Goal: Information Seeking & Learning: Find specific fact

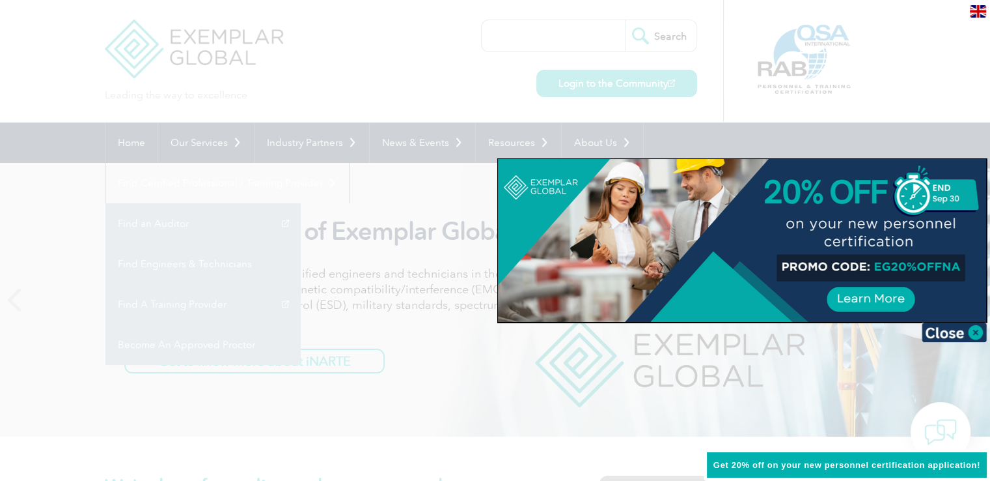
click at [16, 253] on div at bounding box center [495, 240] width 990 height 481
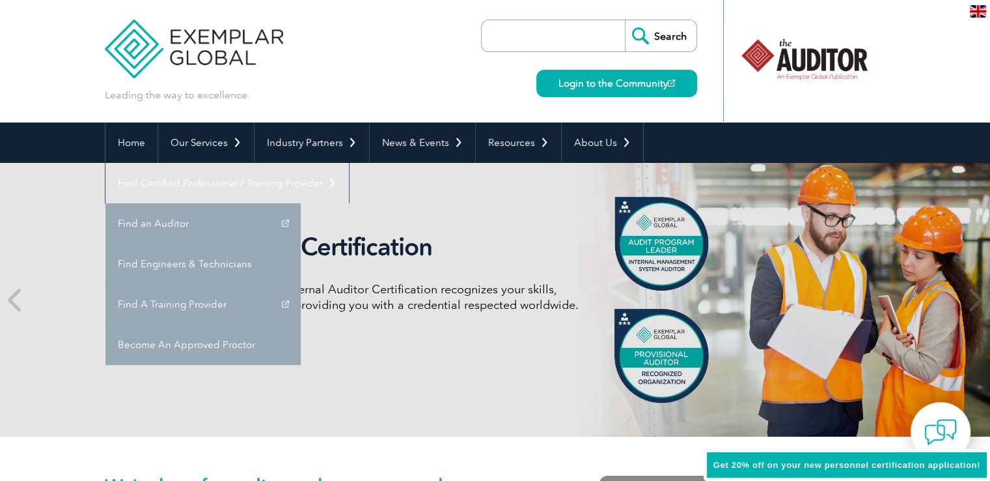
click at [548, 40] on input "search" at bounding box center [556, 35] width 137 height 31
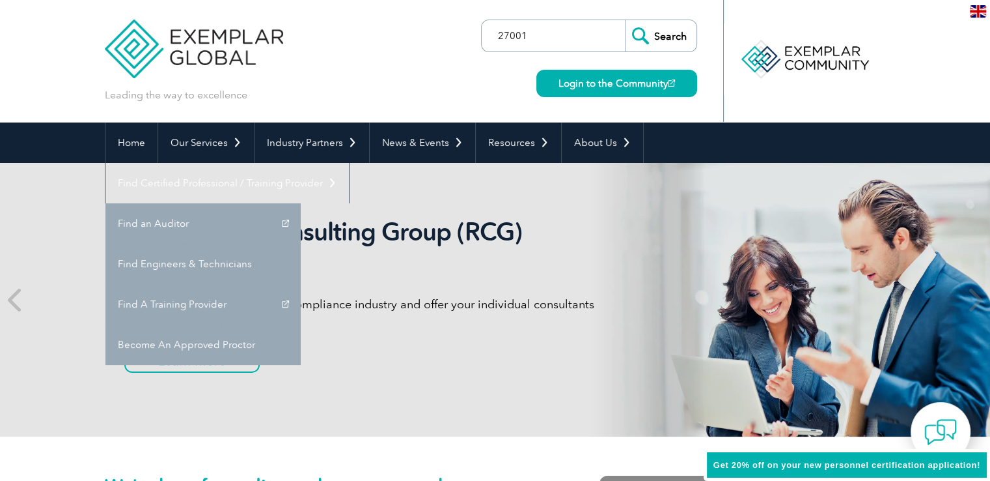
type input "27001"
click at [625, 20] on input "Search" at bounding box center [661, 35] width 72 height 31
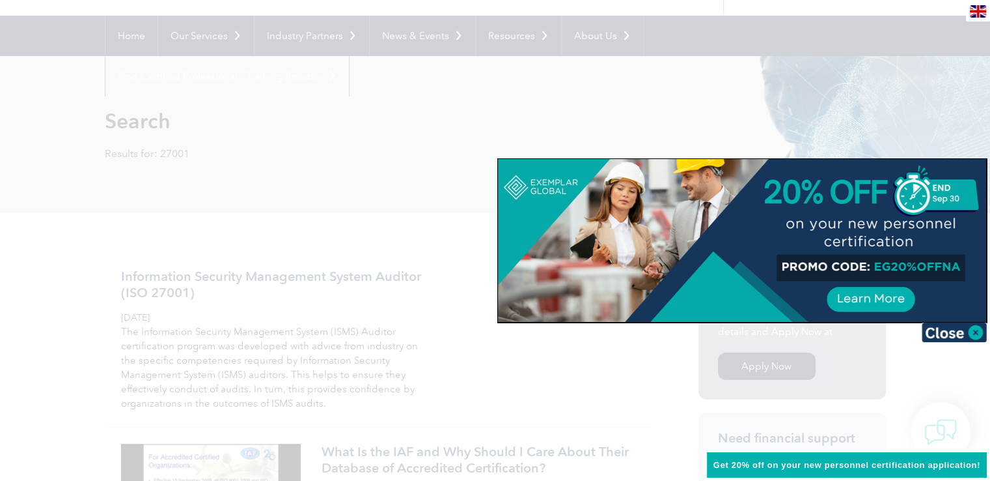
scroll to position [130, 0]
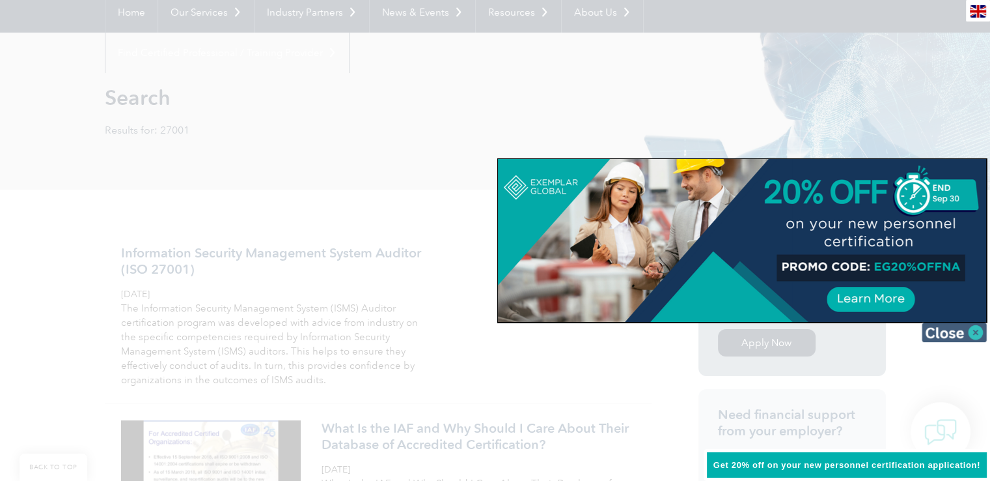
click at [971, 331] on img at bounding box center [954, 332] width 65 height 20
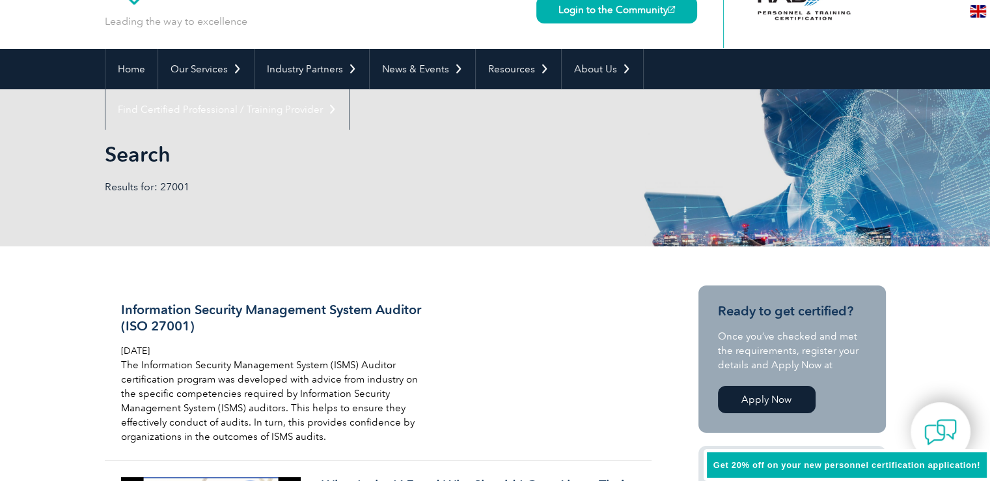
scroll to position [0, 0]
